Goal: Use online tool/utility: Utilize a website feature to perform a specific function

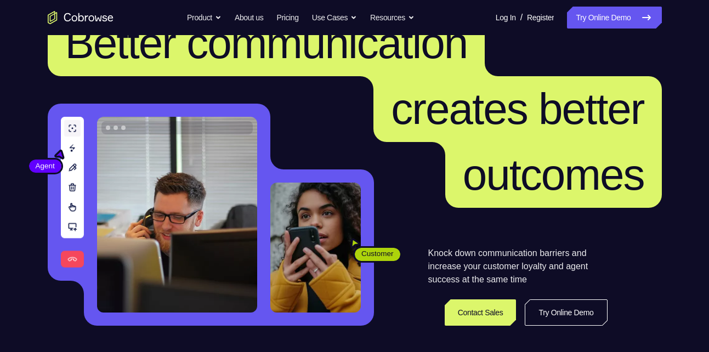
scroll to position [46, 0]
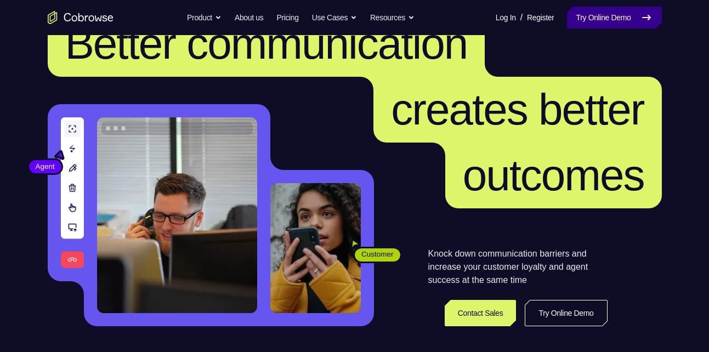
click at [629, 16] on link "Try Online Demo" at bounding box center [614, 18] width 94 height 22
click at [613, 23] on link "Try Online Demo" at bounding box center [614, 18] width 94 height 22
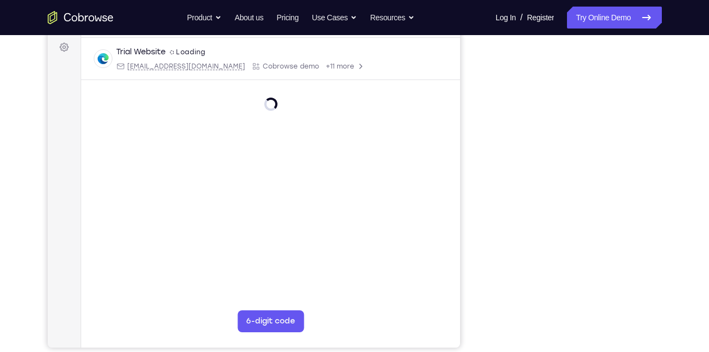
scroll to position [163, 0]
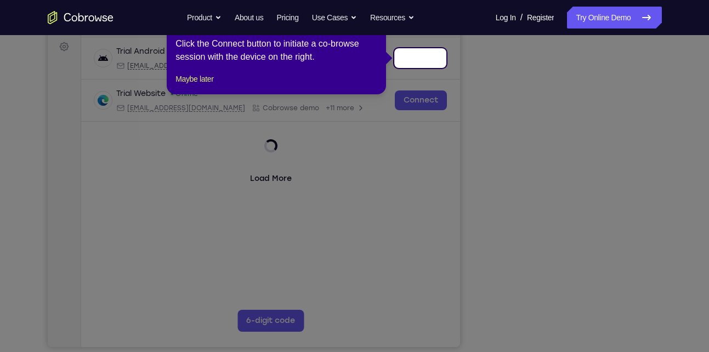
click at [575, 315] on icon at bounding box center [358, 176] width 717 height 352
click at [427, 61] on div "Trial Android Device spin2 Loading [EMAIL_ADDRESS][DOMAIN_NAME] [DOMAIN_NAME] +…" at bounding box center [270, 58] width 353 height 24
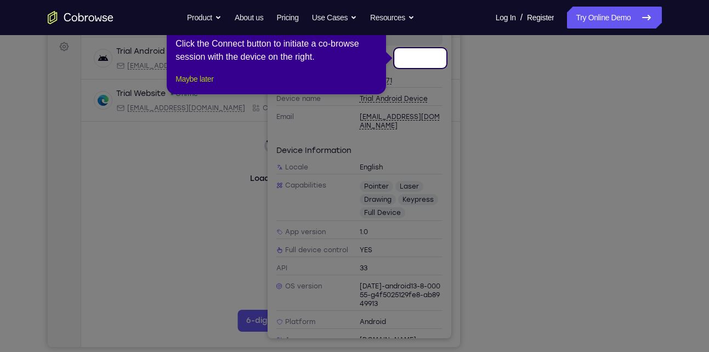
click at [213, 86] on button "Maybe later" at bounding box center [194, 78] width 38 height 13
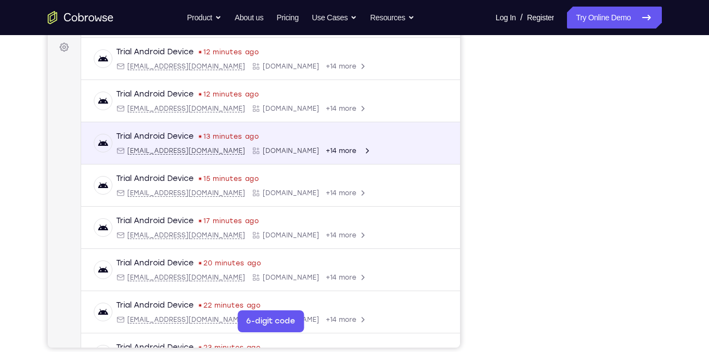
scroll to position [155, 0]
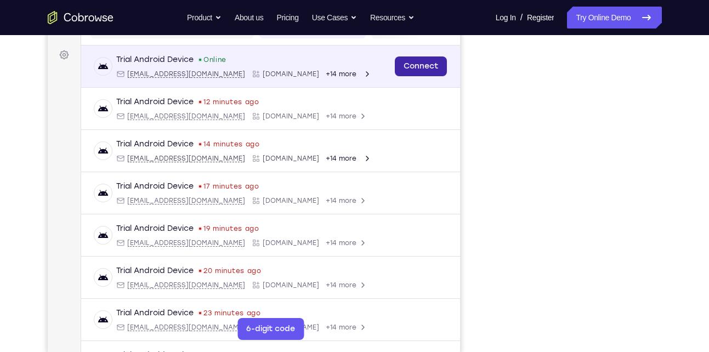
click at [427, 66] on link "Connect" at bounding box center [420, 66] width 52 height 20
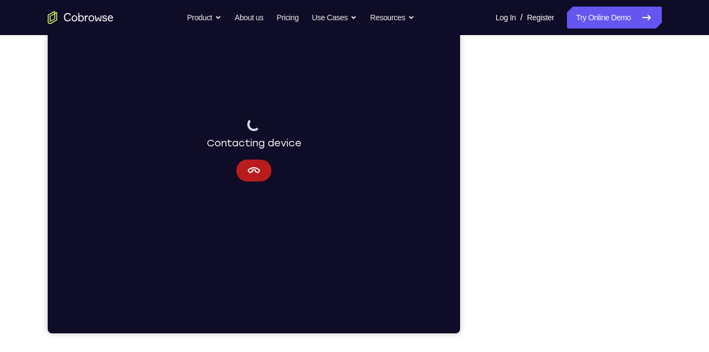
scroll to position [177, 0]
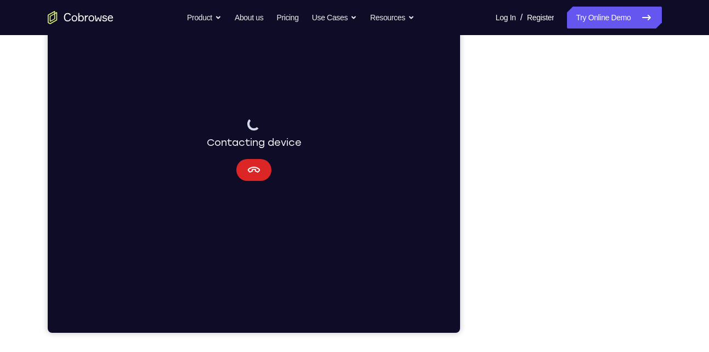
click at [262, 165] on button "Cancel" at bounding box center [253, 170] width 35 height 22
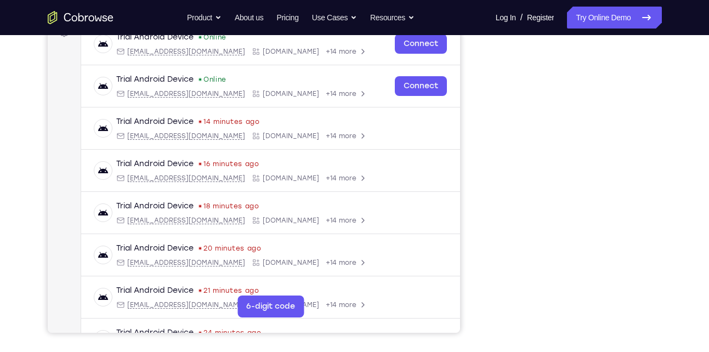
scroll to position [130, 0]
